Goal: Entertainment & Leisure: Consume media (video, audio)

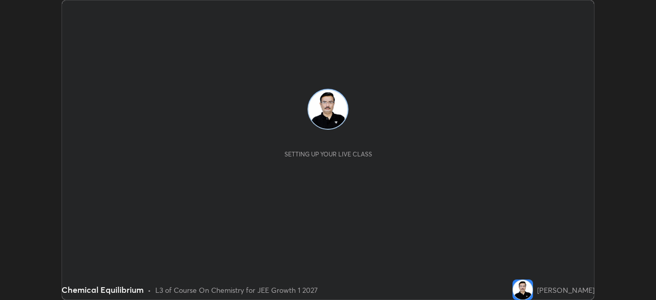
scroll to position [300, 656]
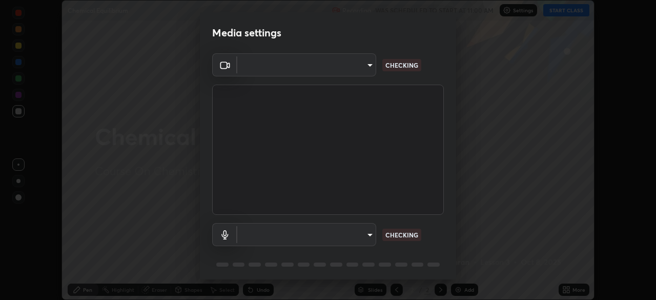
type input "1f9a14f4e709457ebf112205797e18a3e67481265364eba5019e6b99b7ce7553"
type input "default"
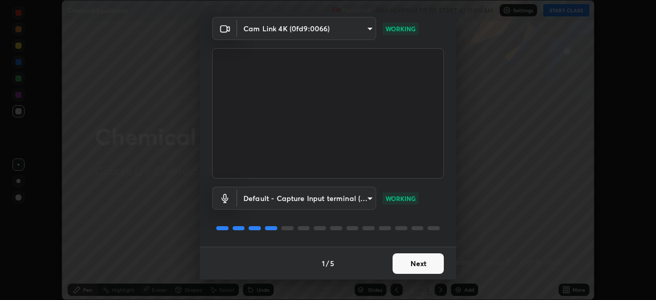
click at [411, 262] on button "Next" at bounding box center [418, 263] width 51 height 21
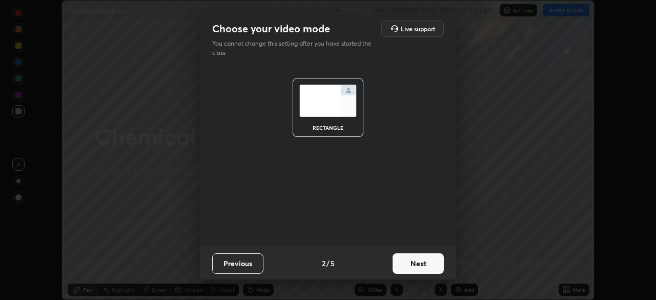
scroll to position [0, 0]
click at [421, 264] on button "Next" at bounding box center [418, 263] width 51 height 21
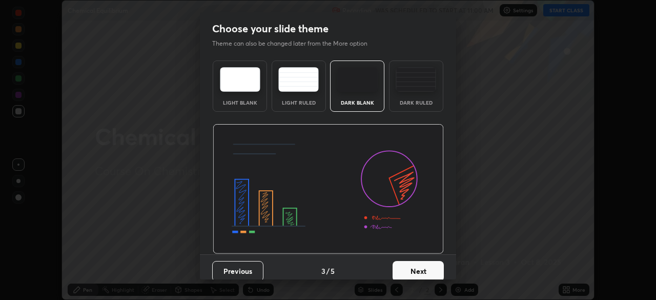
click at [422, 264] on button "Next" at bounding box center [418, 271] width 51 height 21
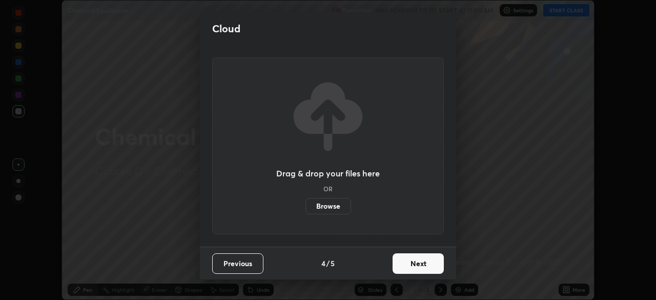
click at [424, 268] on button "Next" at bounding box center [418, 263] width 51 height 21
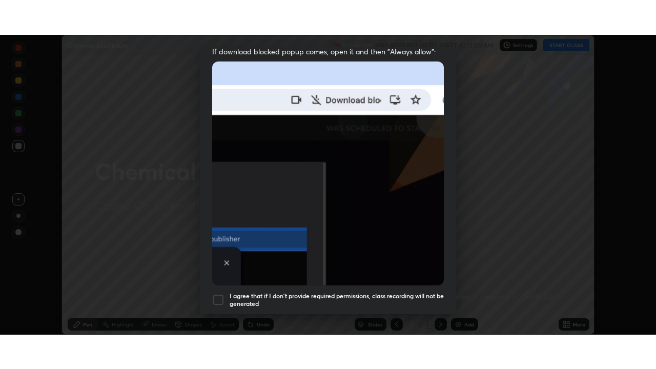
scroll to position [246, 0]
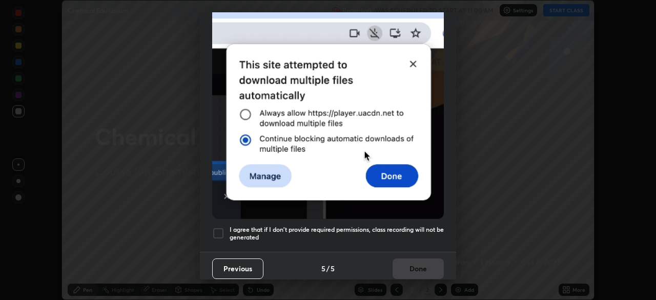
click at [221, 227] on div at bounding box center [218, 233] width 12 height 12
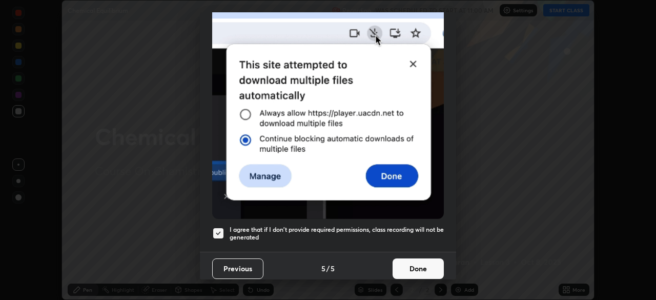
click at [409, 260] on button "Done" at bounding box center [418, 268] width 51 height 21
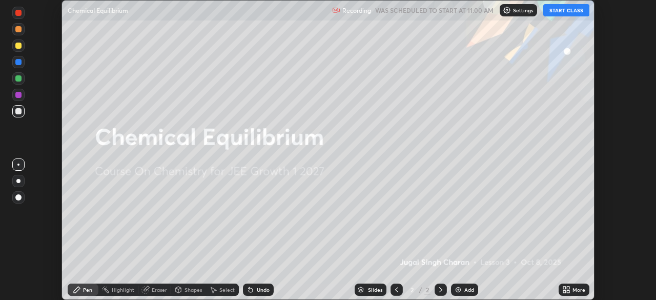
click at [581, 12] on button "START CLASS" at bounding box center [566, 10] width 46 height 12
click at [569, 287] on icon at bounding box center [568, 288] width 3 height 3
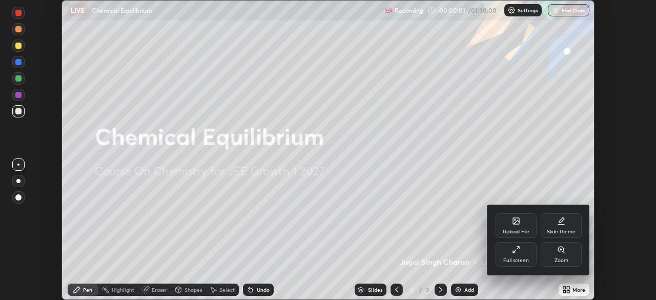
click at [526, 256] on div "Full screen" at bounding box center [516, 254] width 41 height 25
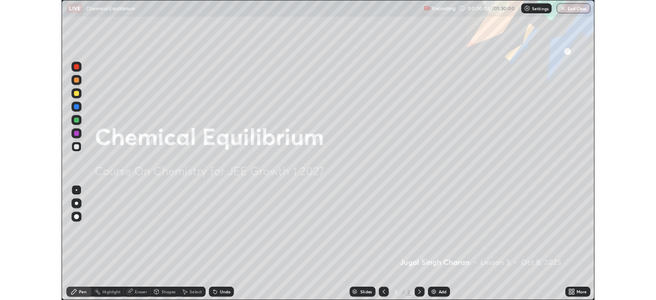
scroll to position [369, 656]
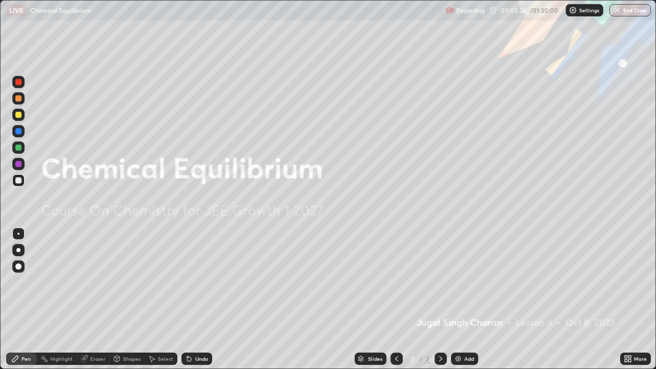
click at [470, 299] on div "Add" at bounding box center [470, 358] width 10 height 5
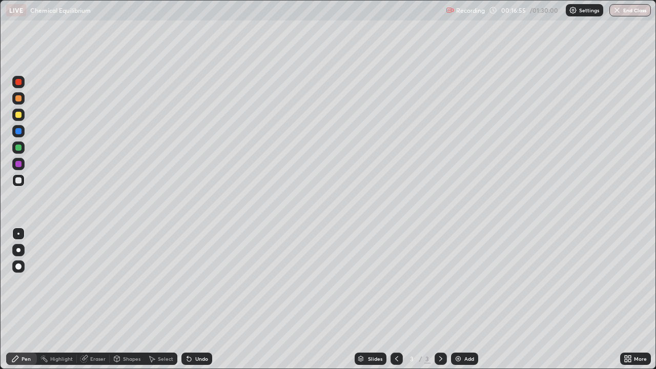
click at [466, 299] on div "Add" at bounding box center [470, 358] width 10 height 5
click at [396, 299] on icon at bounding box center [397, 359] width 8 height 8
click at [438, 299] on icon at bounding box center [441, 359] width 8 height 8
click at [440, 299] on icon at bounding box center [441, 359] width 8 height 8
click at [463, 299] on div "Add" at bounding box center [464, 359] width 27 height 12
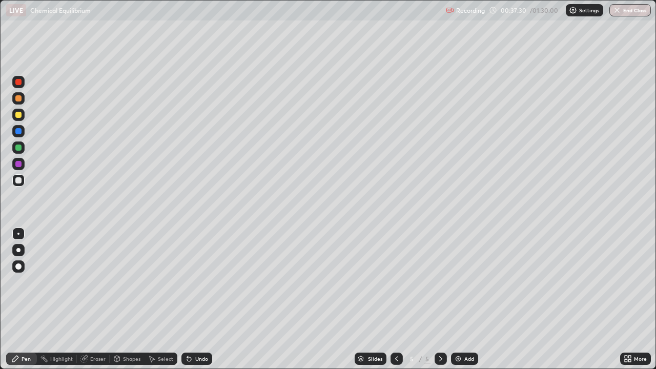
click at [97, 299] on div "Eraser" at bounding box center [97, 358] width 15 height 5
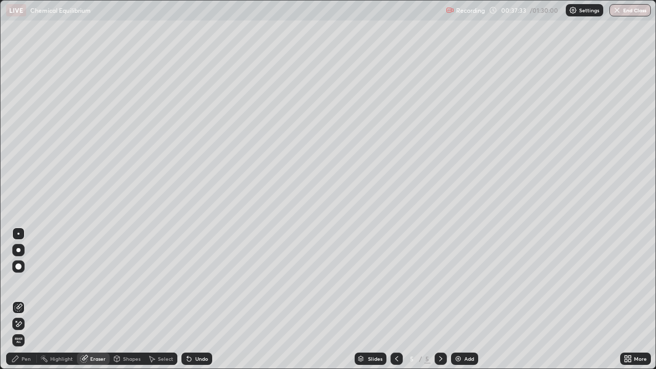
click at [28, 299] on div "Pen" at bounding box center [26, 358] width 9 height 5
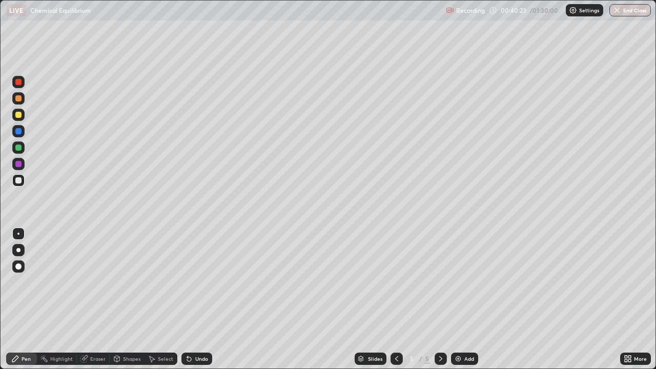
click at [463, 299] on div "Add" at bounding box center [464, 359] width 27 height 12
click at [396, 299] on icon at bounding box center [397, 359] width 8 height 8
click at [440, 299] on icon at bounding box center [441, 359] width 8 height 8
click at [470, 299] on div "Add" at bounding box center [464, 359] width 27 height 12
click at [102, 299] on div "Eraser" at bounding box center [97, 358] width 15 height 5
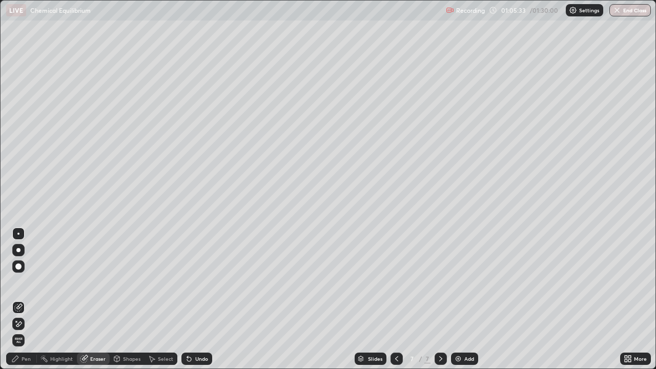
click at [31, 299] on div "Pen" at bounding box center [21, 359] width 31 height 12
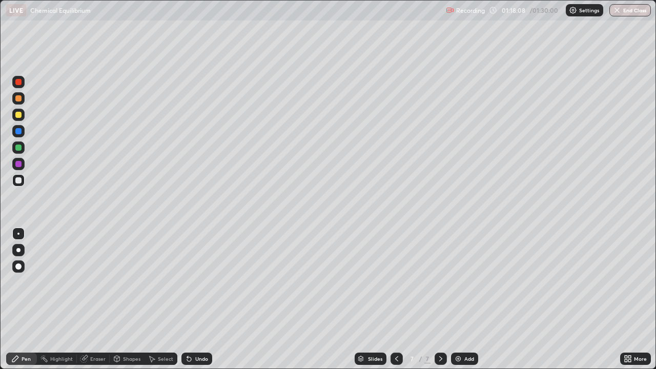
click at [466, 299] on div "Add" at bounding box center [470, 358] width 10 height 5
click at [627, 11] on button "End Class" at bounding box center [631, 10] width 42 height 12
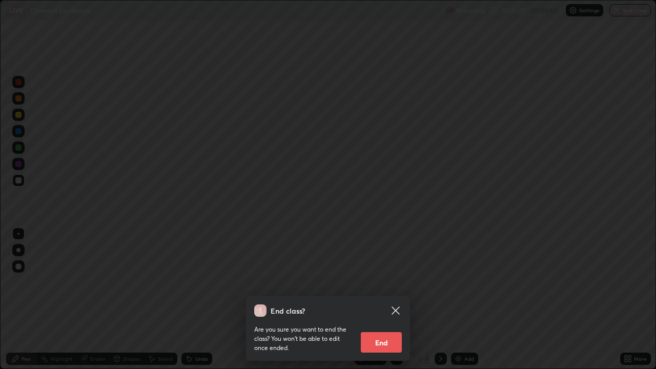
click at [394, 299] on button "End" at bounding box center [381, 342] width 41 height 21
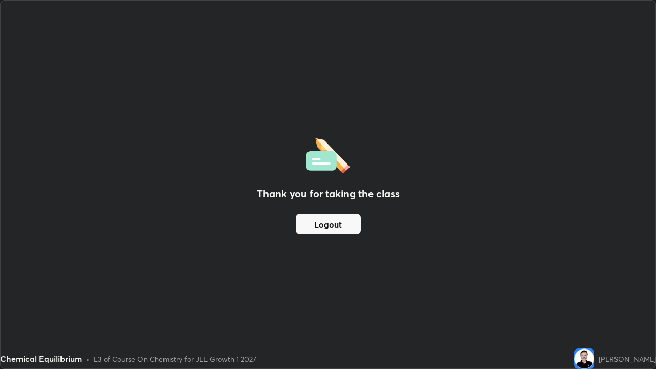
click at [554, 268] on div "Thank you for taking the class Logout" at bounding box center [328, 185] width 655 height 368
click at [352, 225] on button "Logout" at bounding box center [328, 224] width 65 height 21
click at [339, 225] on button "Logout" at bounding box center [328, 224] width 65 height 21
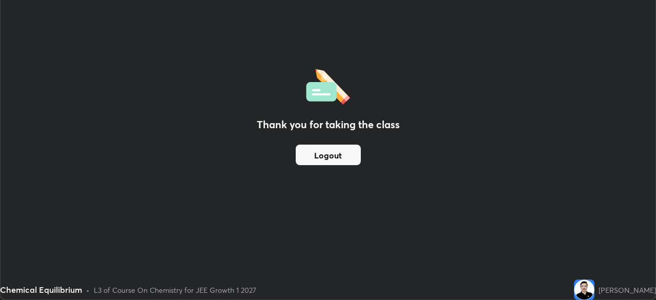
scroll to position [50973, 50617]
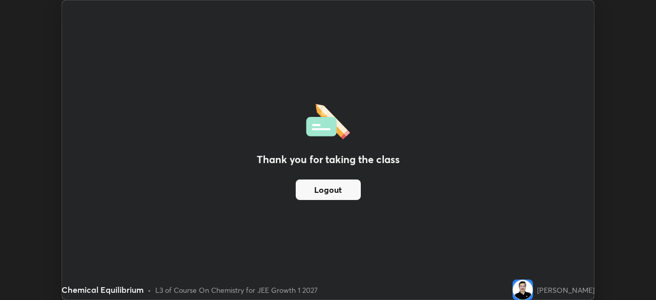
click at [393, 234] on div "Thank you for taking the class Logout" at bounding box center [328, 150] width 532 height 299
click at [349, 191] on button "Logout" at bounding box center [328, 189] width 65 height 21
